Goal: Information Seeking & Learning: Learn about a topic

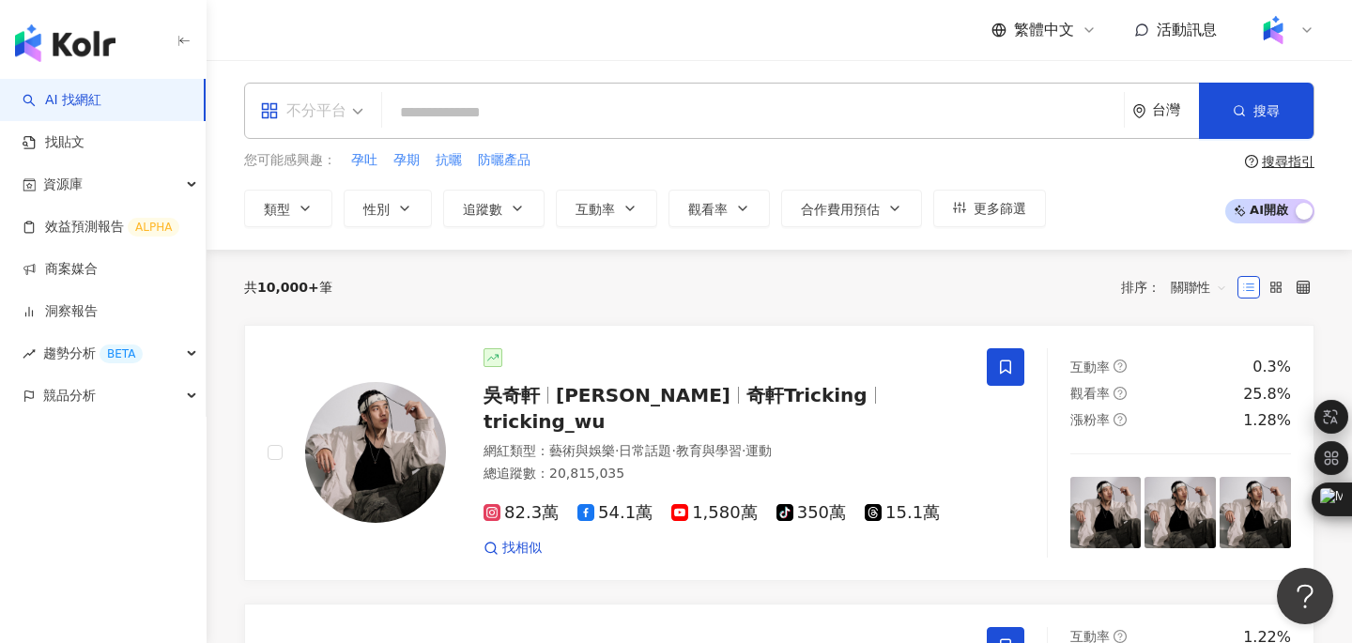
click at [364, 114] on div "不分平台" at bounding box center [312, 111] width 124 height 54
click at [454, 109] on input "search" at bounding box center [753, 113] width 727 height 36
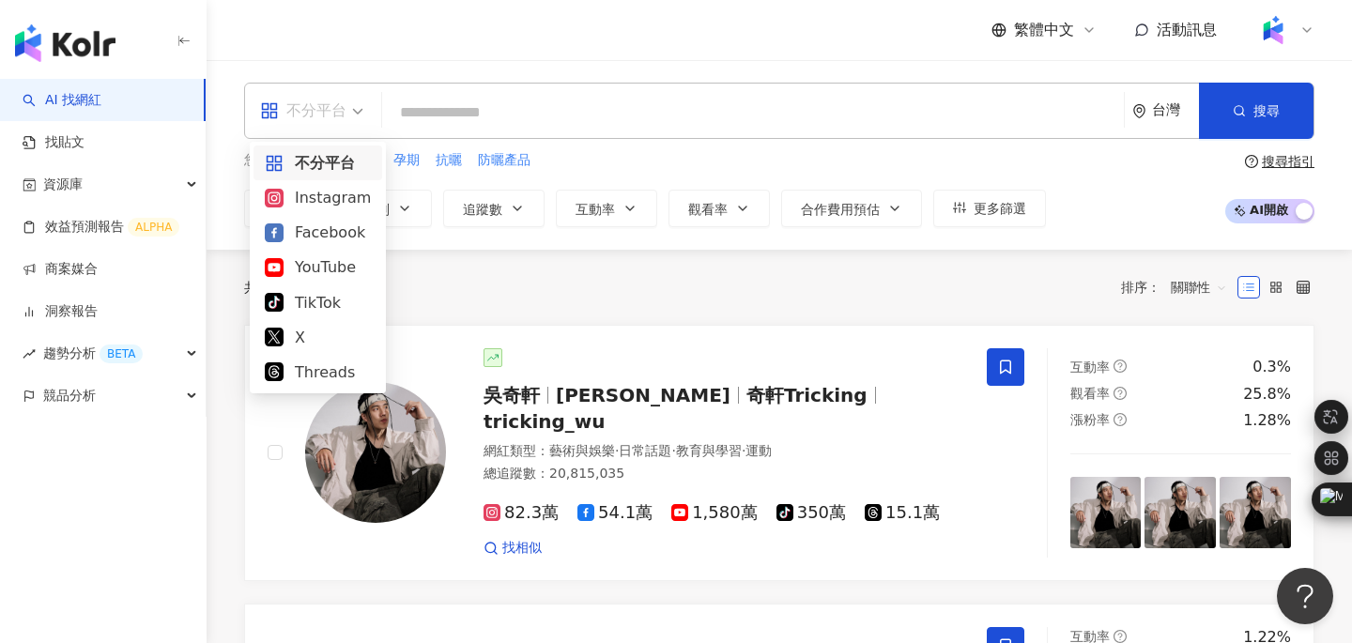
click at [355, 100] on span "不分平台" at bounding box center [311, 111] width 103 height 30
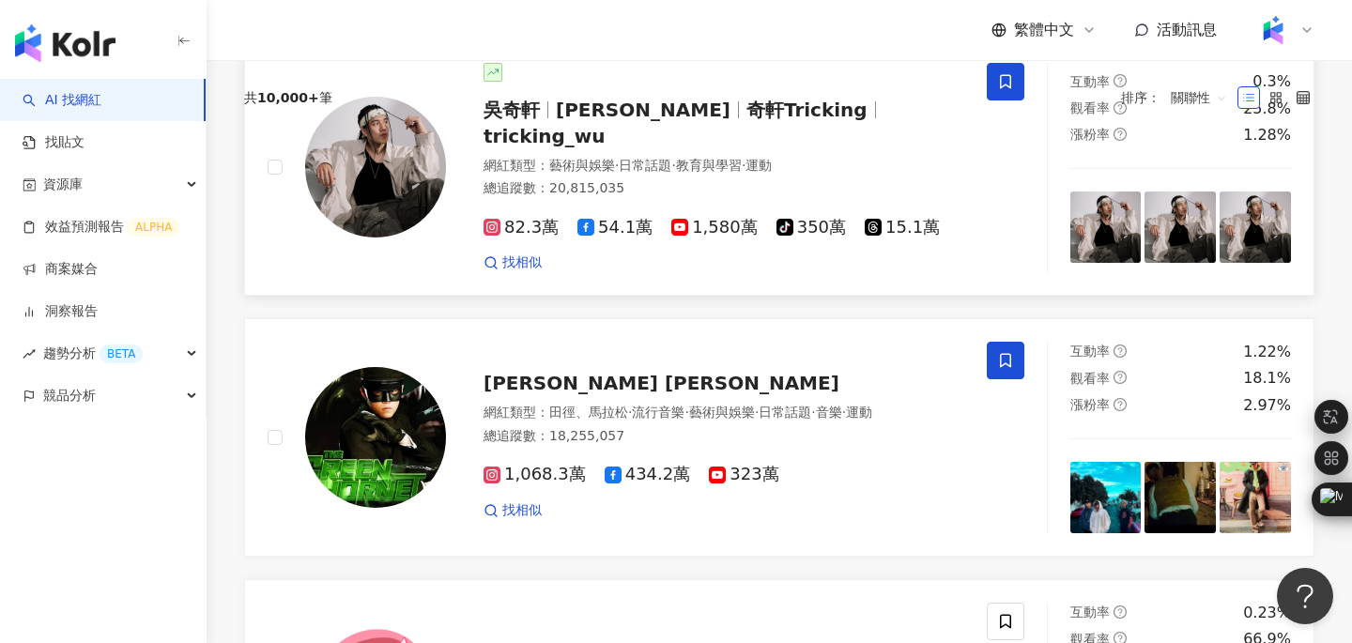
scroll to position [175, 0]
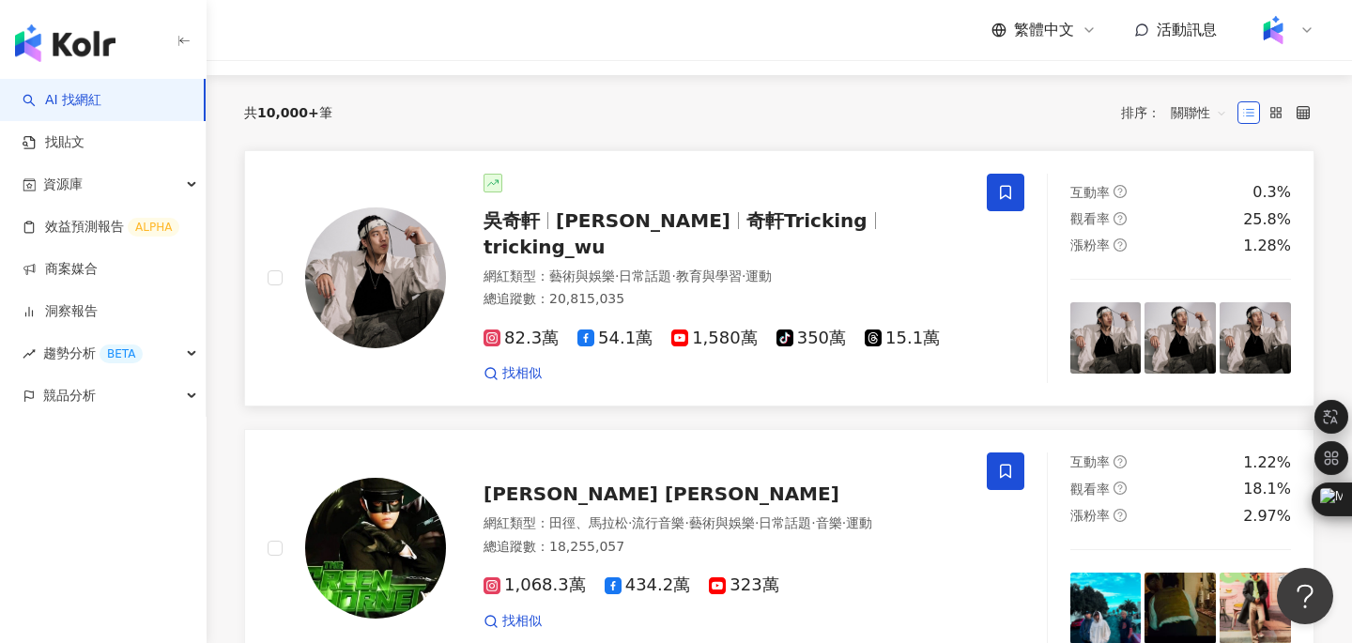
click at [545, 225] on span "吳奇軒" at bounding box center [520, 220] width 72 height 23
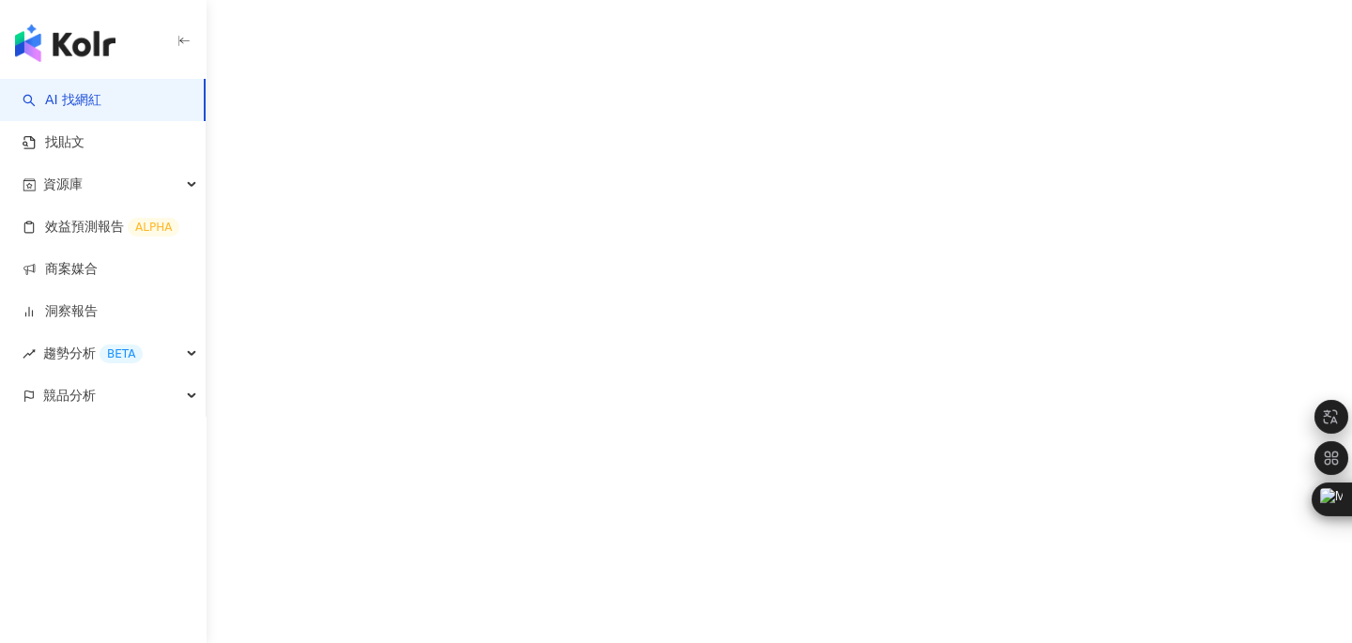
scroll to position [66, 0]
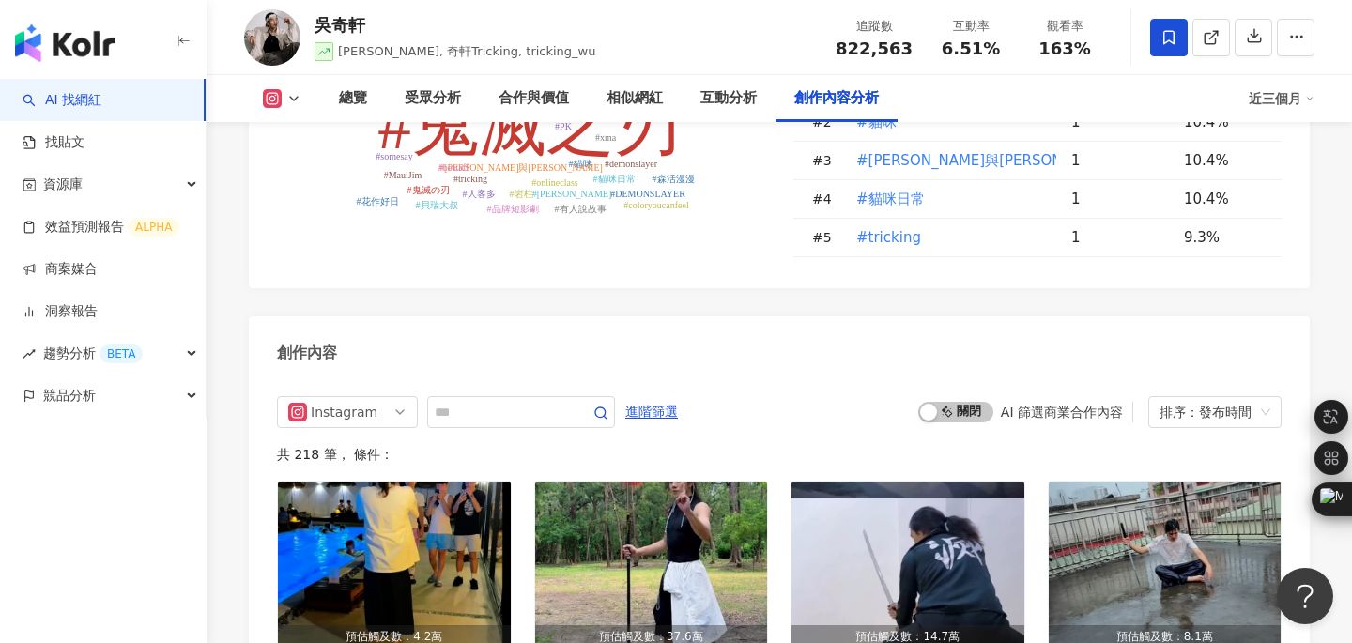
scroll to position [5734, 0]
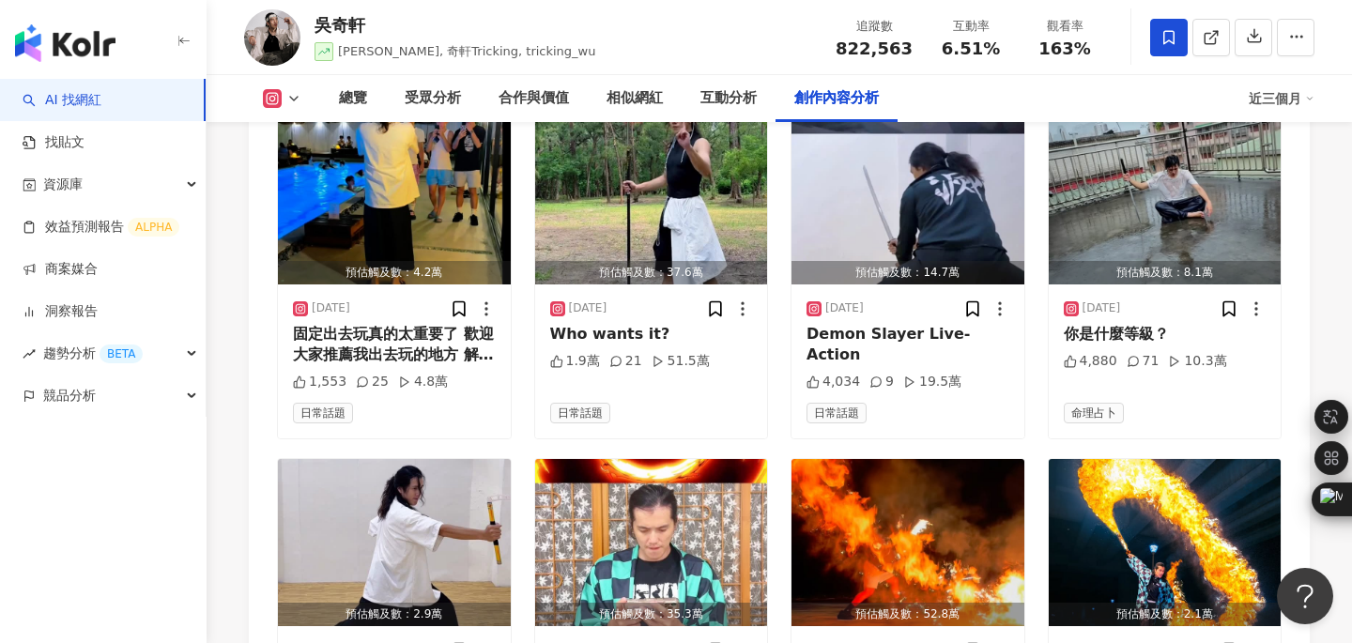
scroll to position [6023, 0]
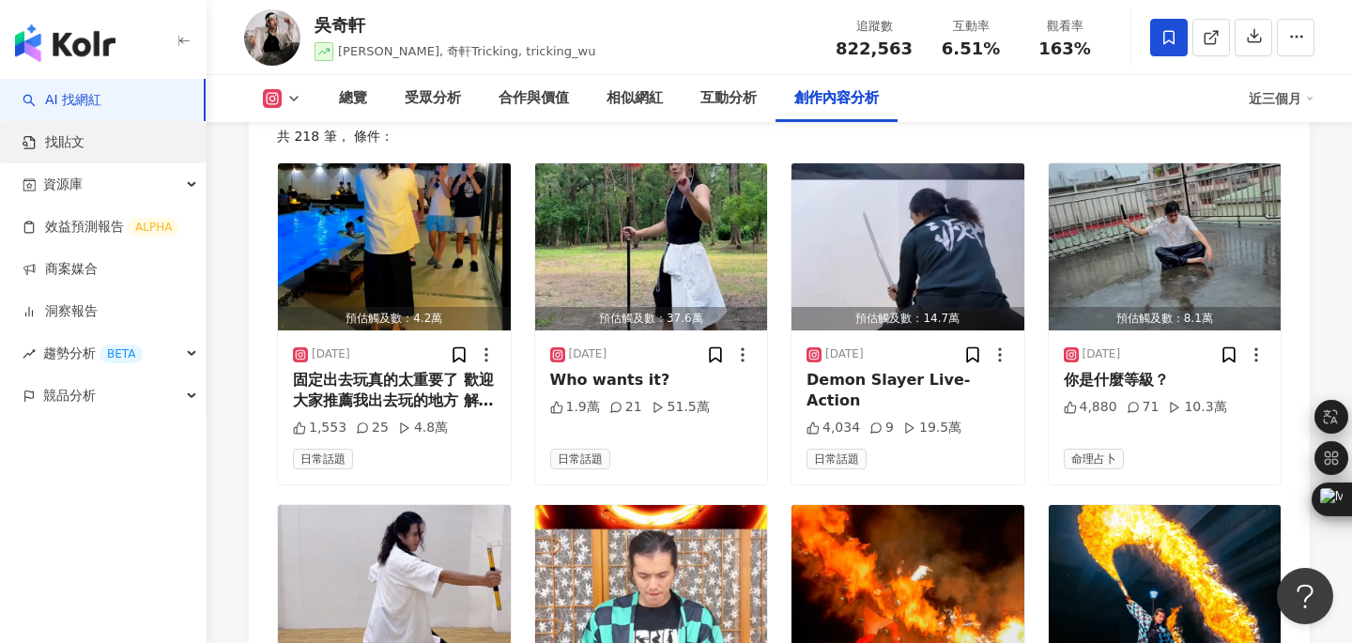
click at [61, 143] on link "找貼文" at bounding box center [54, 142] width 62 height 19
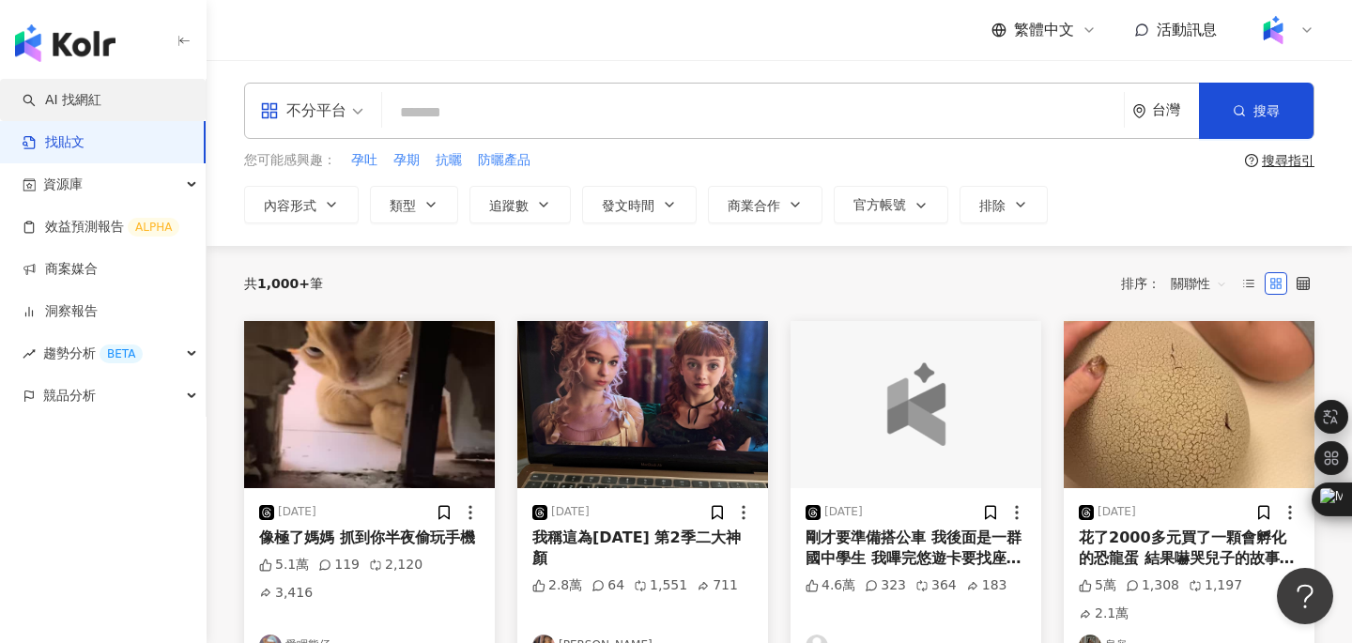
click at [101, 99] on link "AI 找網紅" at bounding box center [62, 100] width 79 height 19
click at [82, 137] on link "找貼文" at bounding box center [54, 142] width 62 height 19
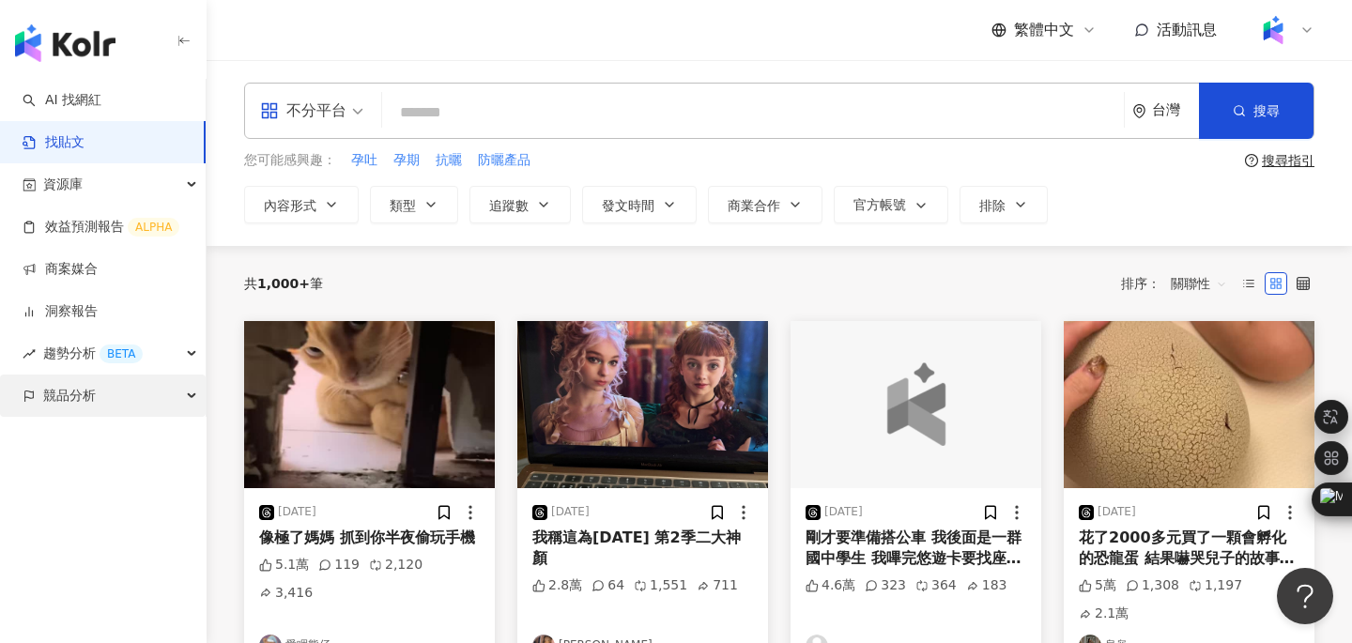
click at [186, 395] on div "競品分析" at bounding box center [103, 396] width 206 height 42
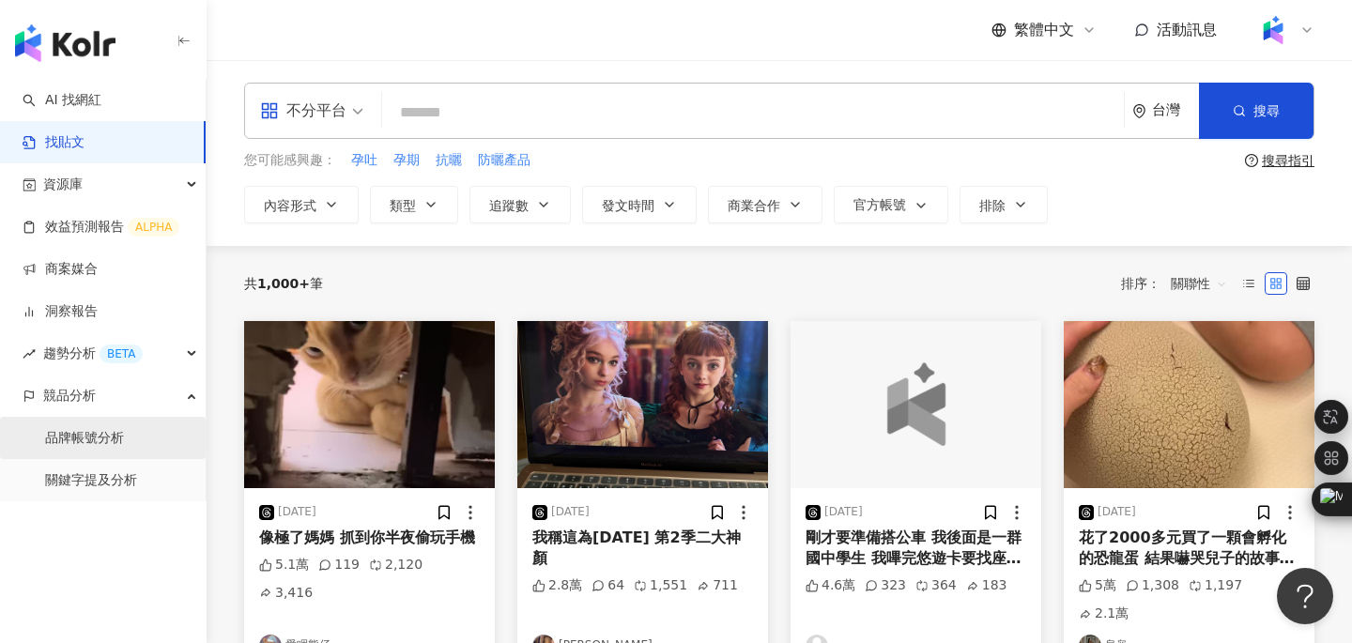
click at [118, 434] on link "品牌帳號分析" at bounding box center [84, 438] width 79 height 19
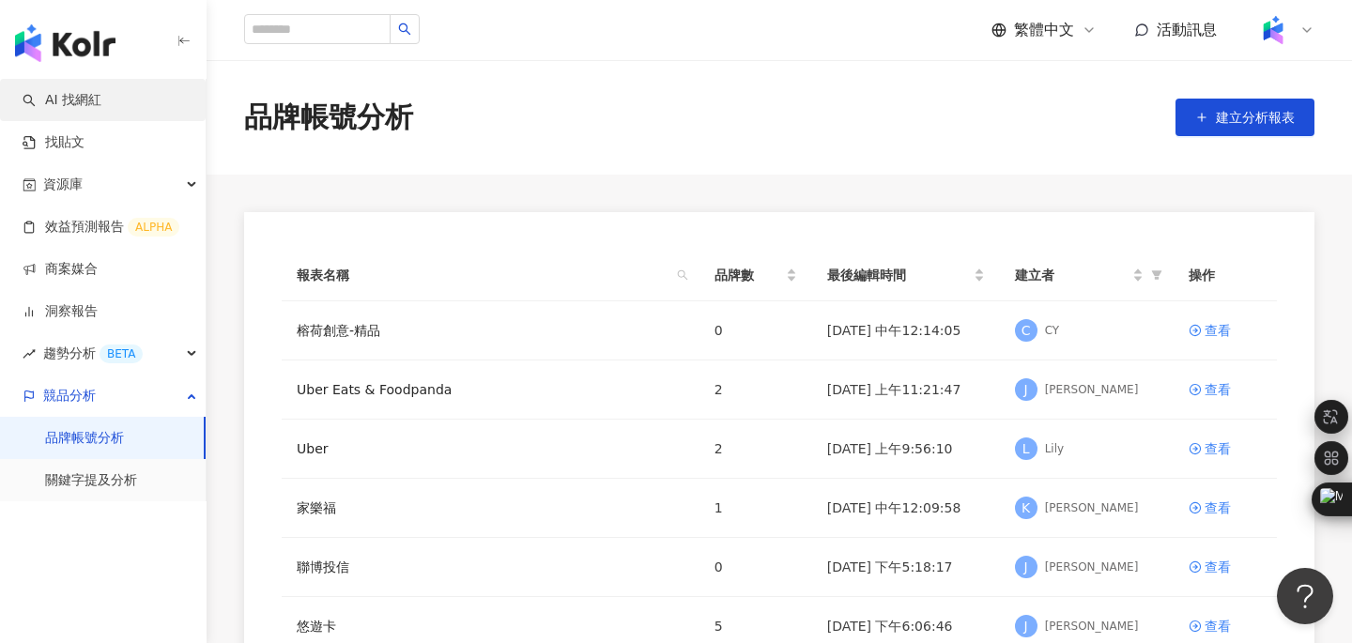
click at [74, 91] on link "AI 找網紅" at bounding box center [62, 100] width 79 height 19
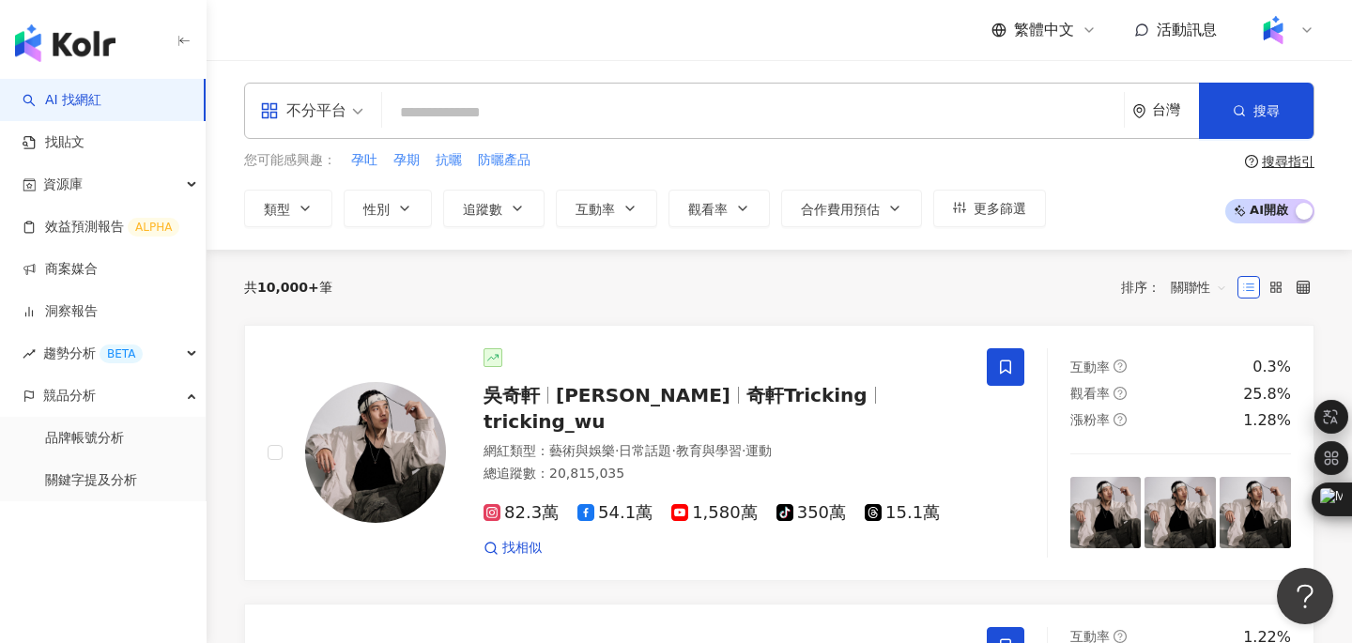
click at [470, 114] on input "search" at bounding box center [753, 113] width 727 height 36
type input "****"
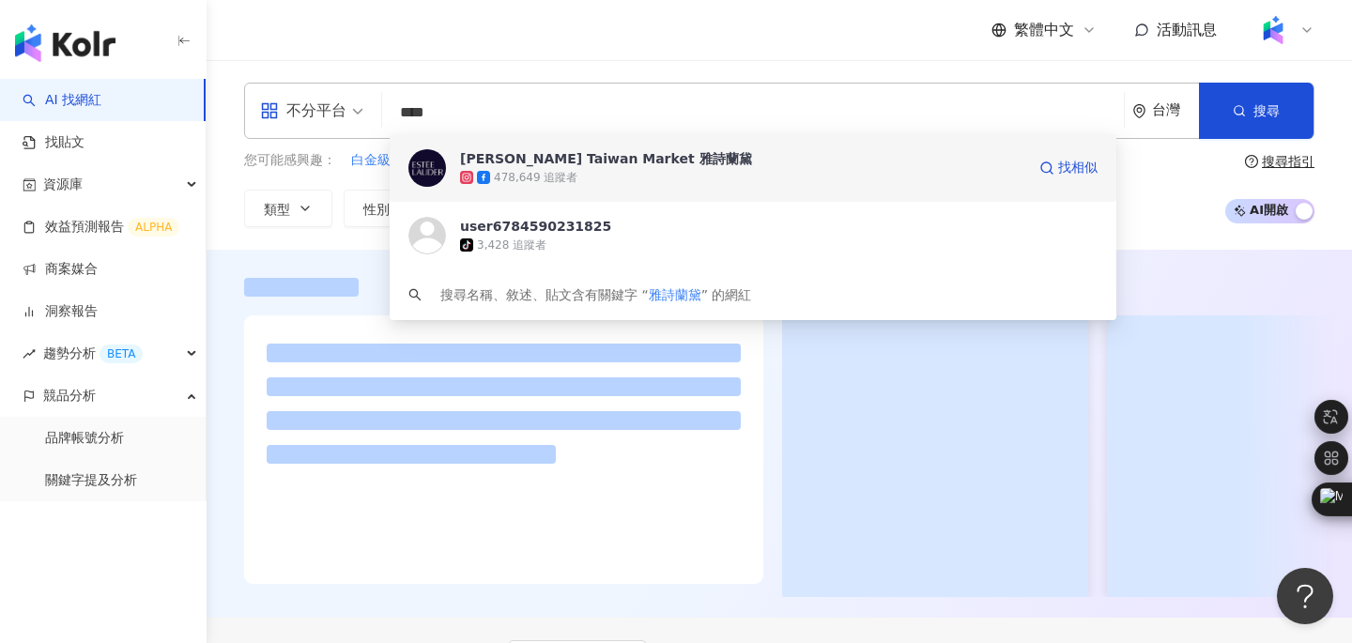
click at [513, 179] on div "478,649 追蹤者" at bounding box center [536, 178] width 84 height 16
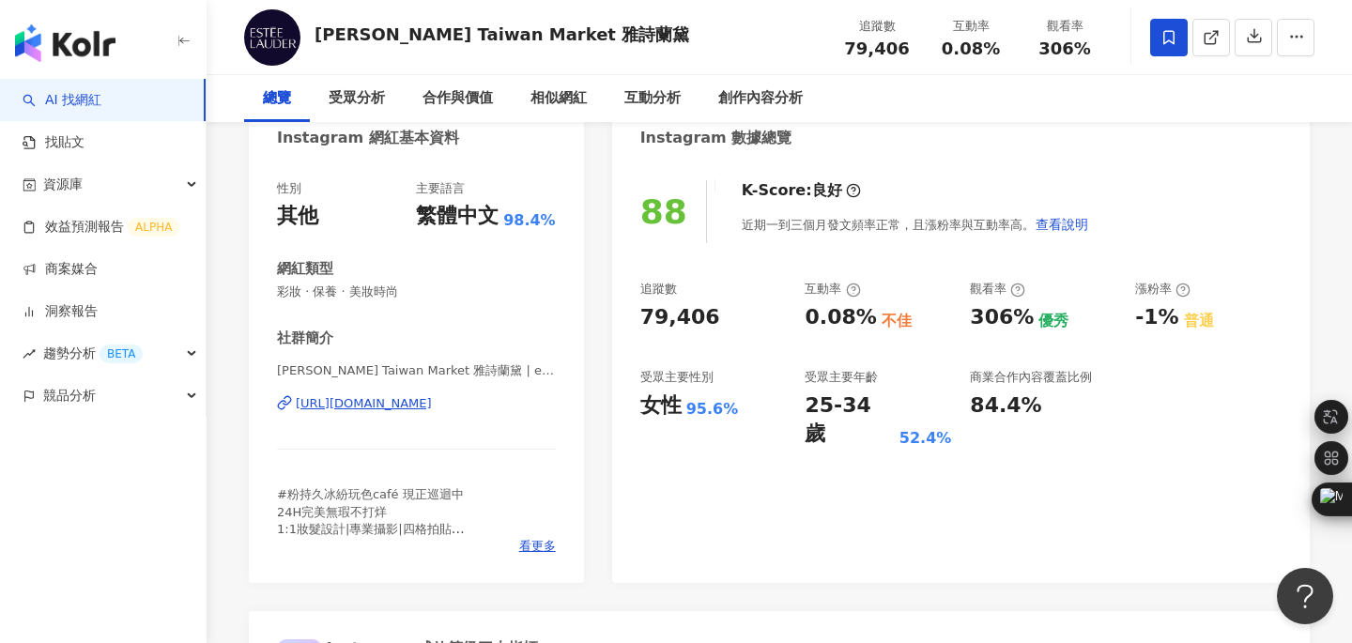
scroll to position [192, 0]
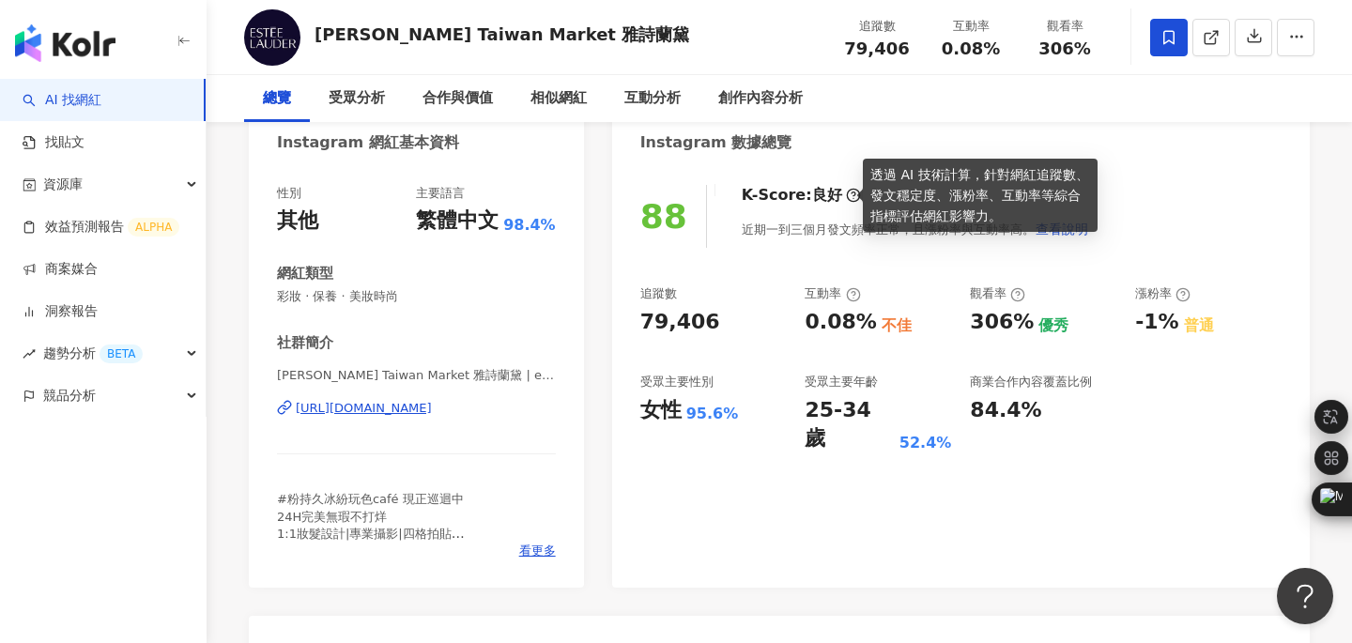
click at [846, 196] on icon at bounding box center [853, 195] width 15 height 15
click at [846, 191] on icon at bounding box center [853, 195] width 15 height 15
click at [846, 195] on icon at bounding box center [853, 195] width 15 height 15
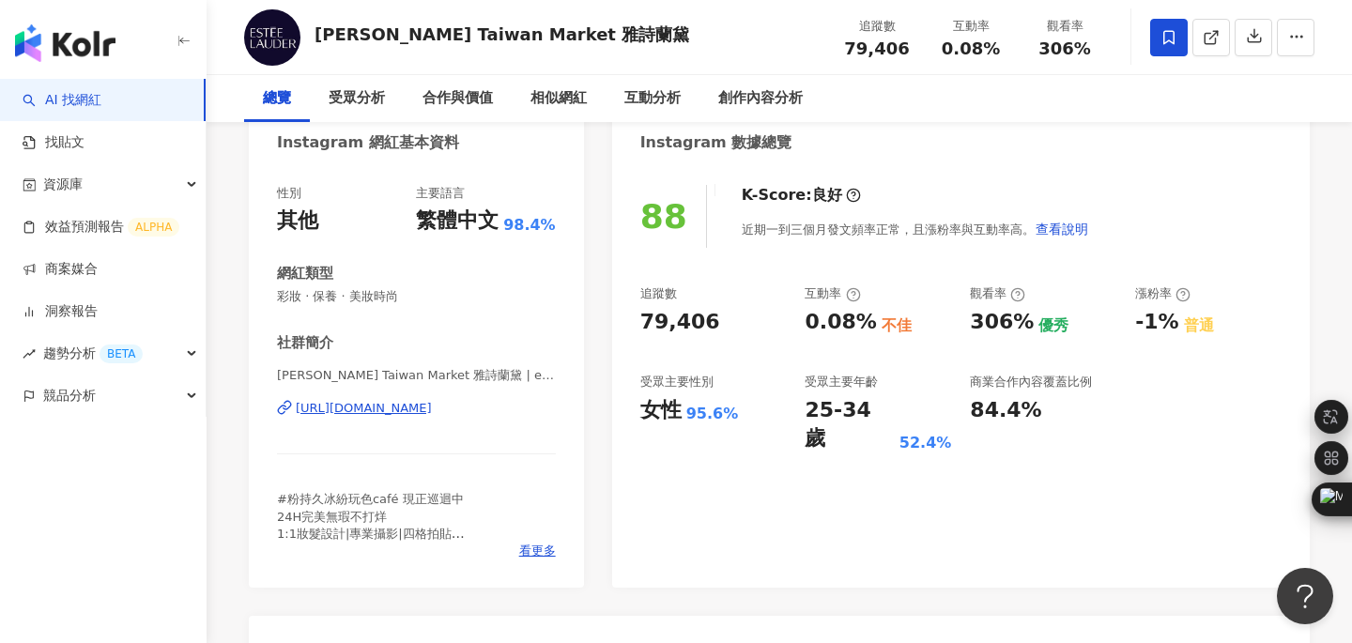
click at [827, 139] on div "Instagram 數據總覽" at bounding box center [961, 135] width 698 height 61
click at [846, 185] on span at bounding box center [853, 195] width 15 height 21
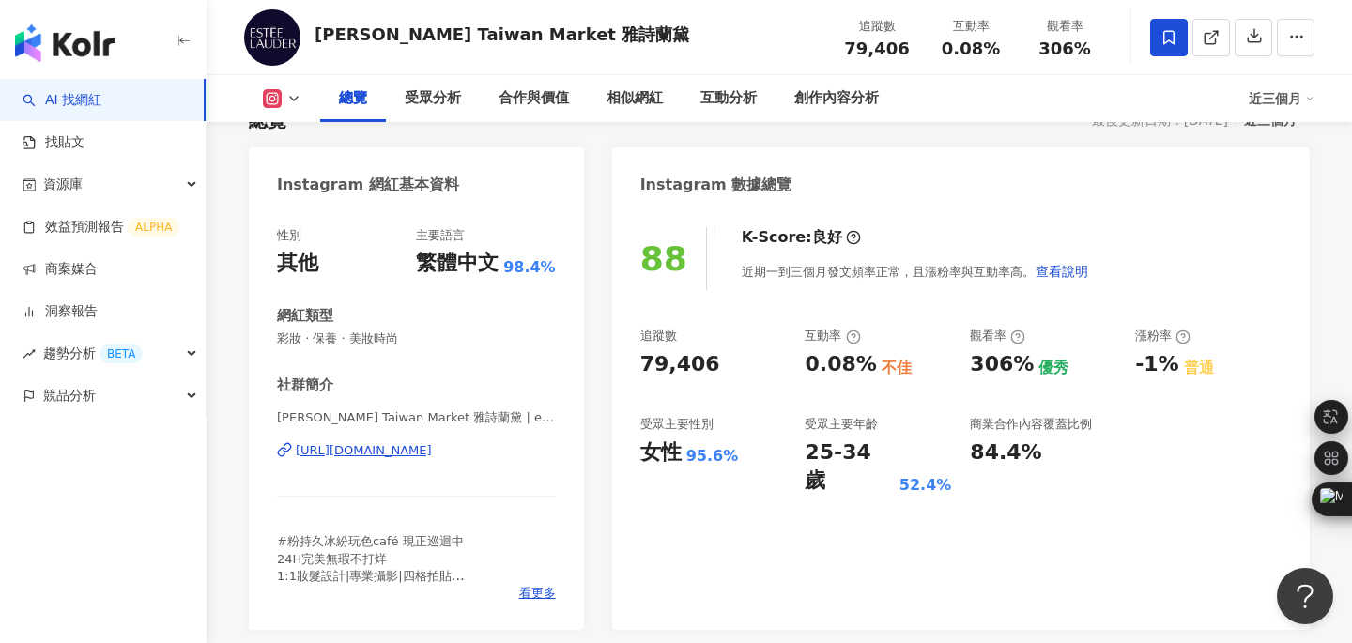
scroll to position [157, 0]
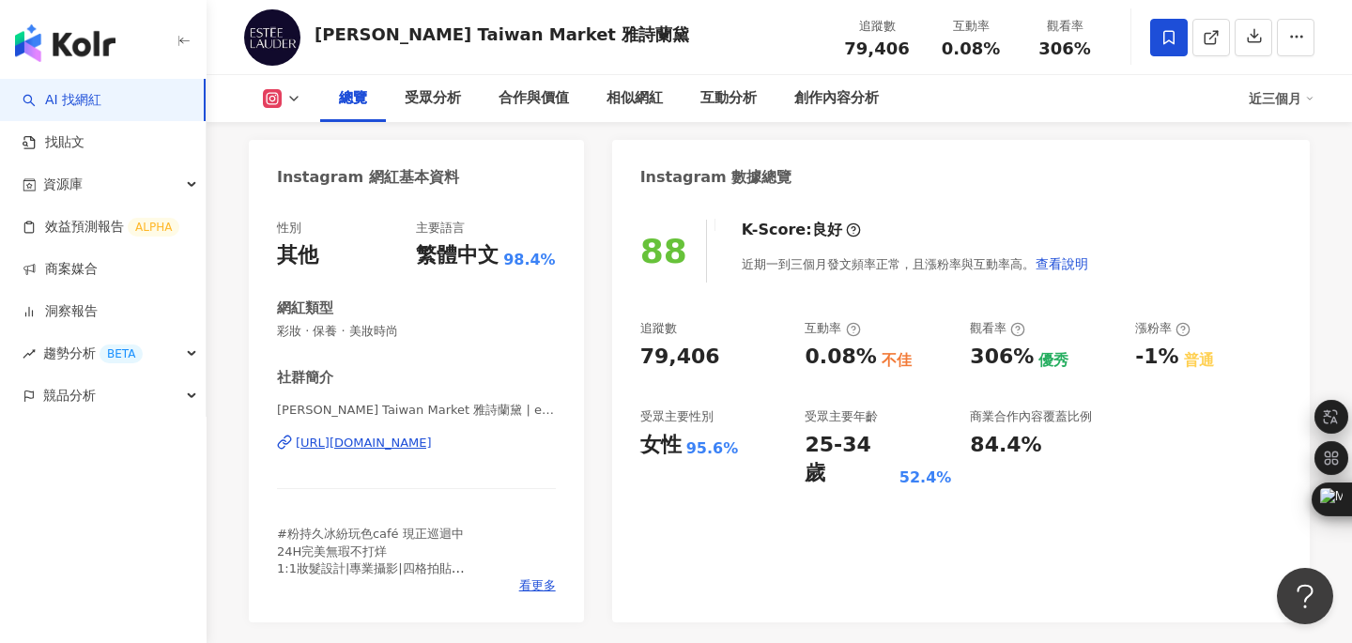
click at [855, 331] on icon at bounding box center [853, 329] width 15 height 15
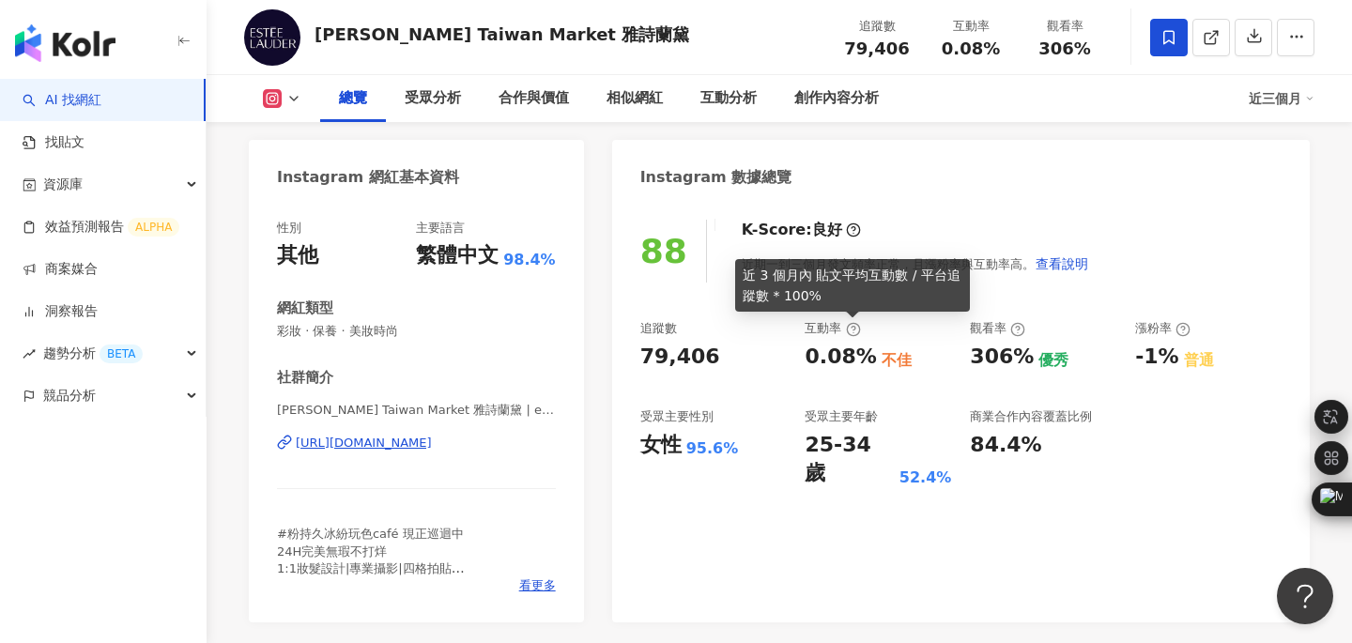
click at [855, 331] on icon at bounding box center [853, 329] width 15 height 15
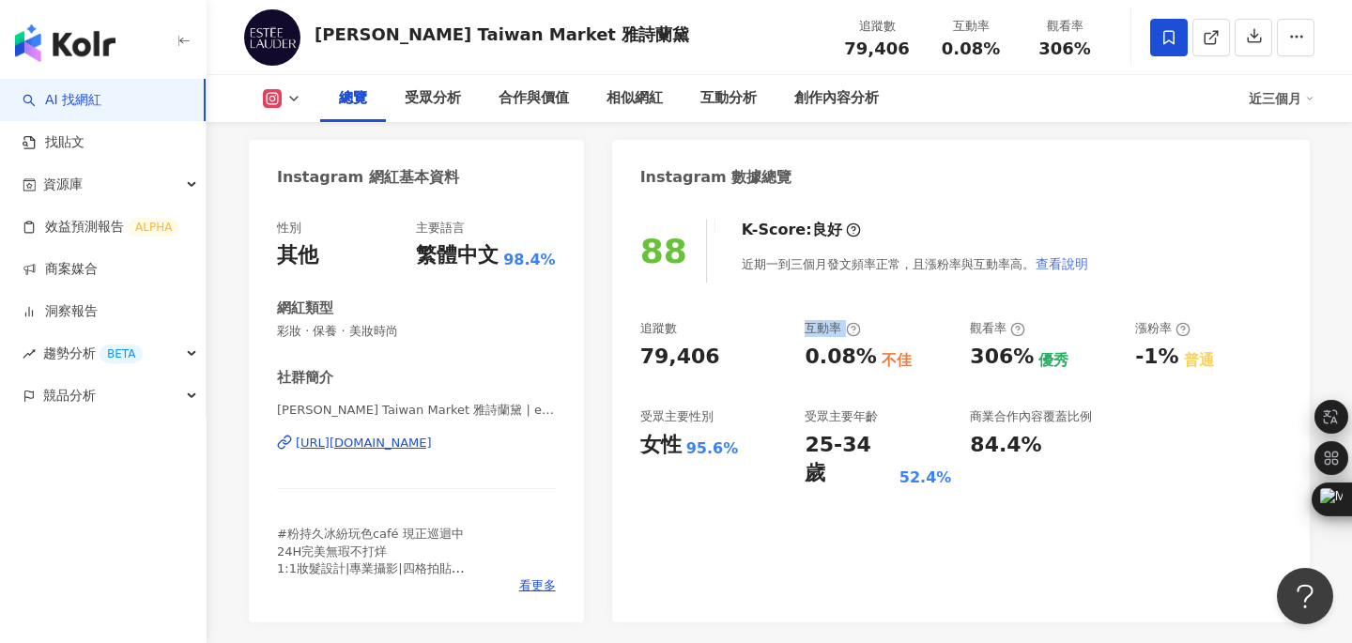
click at [1066, 254] on button "查看說明" at bounding box center [1062, 264] width 54 height 38
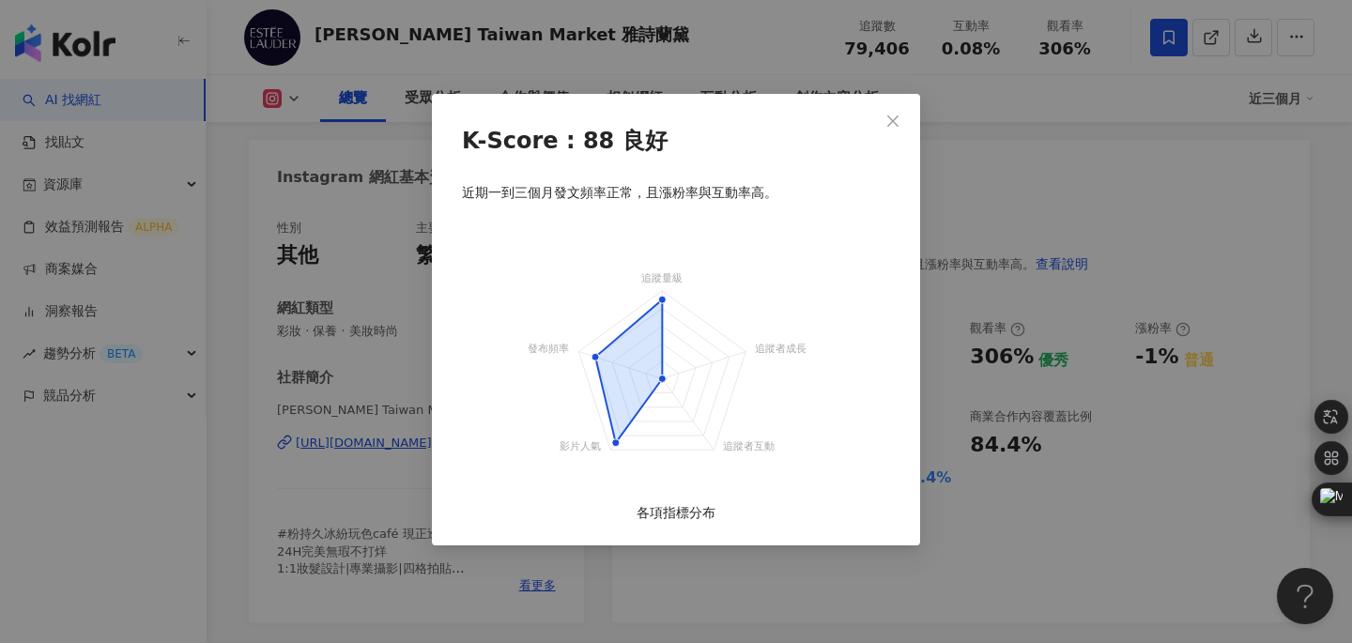
click at [198, 423] on div "K-Score : 88 良好 近期一到三個月發文頻率正常，且漲粉率與互動率高。 追蹤量級 追蹤者成長 追蹤者互動 影片人氣 發布頻率 各項指標分布" at bounding box center [676, 321] width 1352 height 643
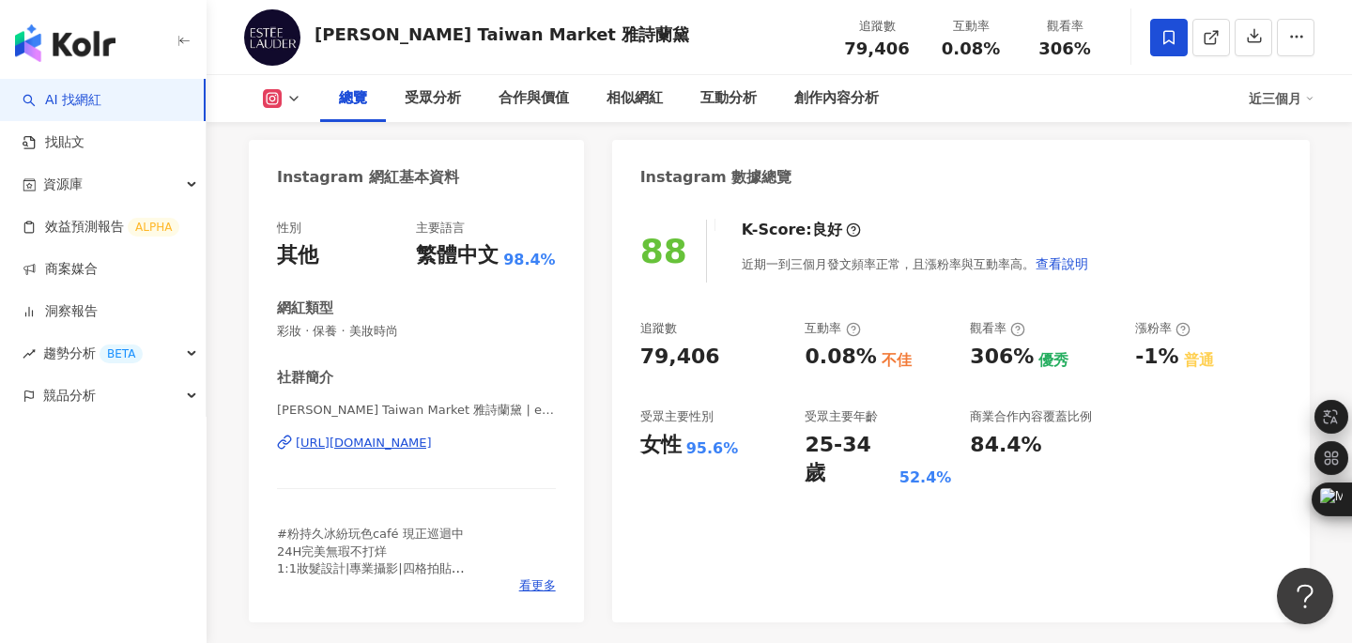
click at [193, 393] on div "K-Score : 88 良好 近期一到三個月發文頻率正常，且漲粉率與互動率高。 追蹤量級 追蹤者成長 追蹤者互動 影片人氣 發布頻率 各項指標分布" at bounding box center [676, 321] width 1352 height 643
click at [193, 396] on icon "button" at bounding box center [193, 396] width 9 height 0
